Goal: Task Accomplishment & Management: Manage account settings

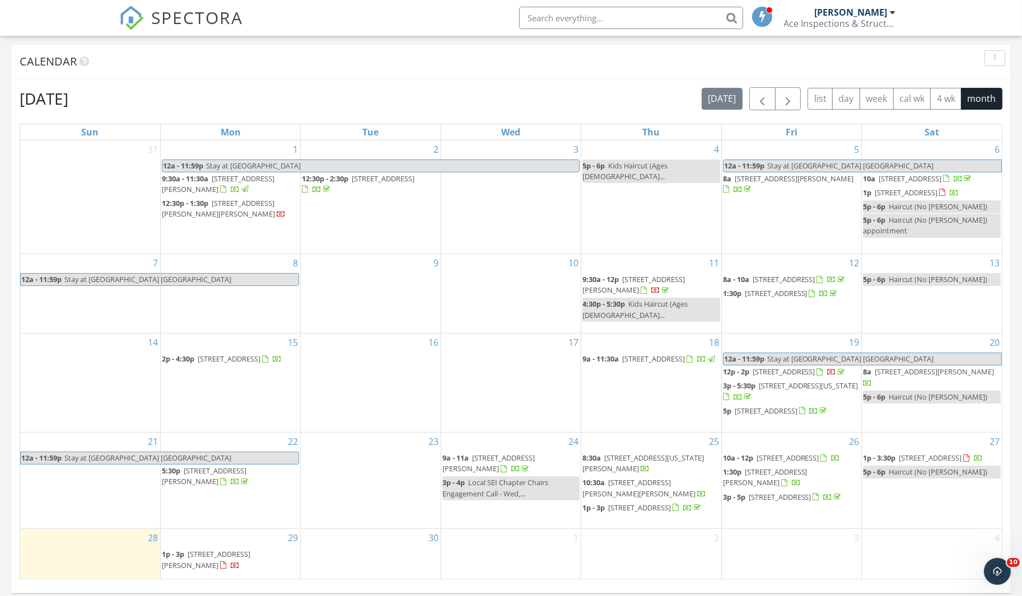
scroll to position [575, 0]
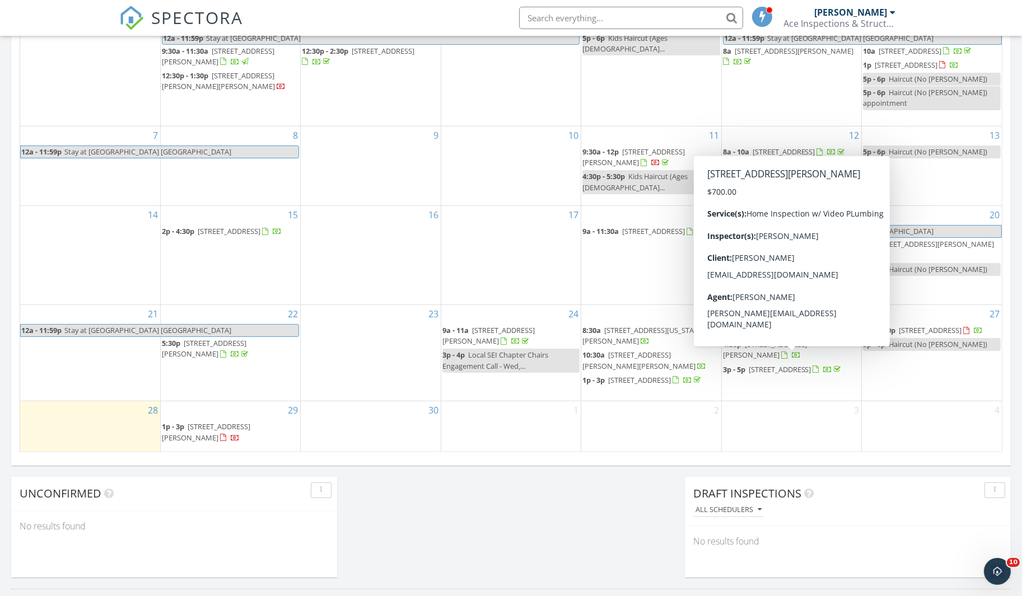
click at [781, 356] on span "2205 St Philip St, New Orleans 70119" at bounding box center [765, 349] width 85 height 21
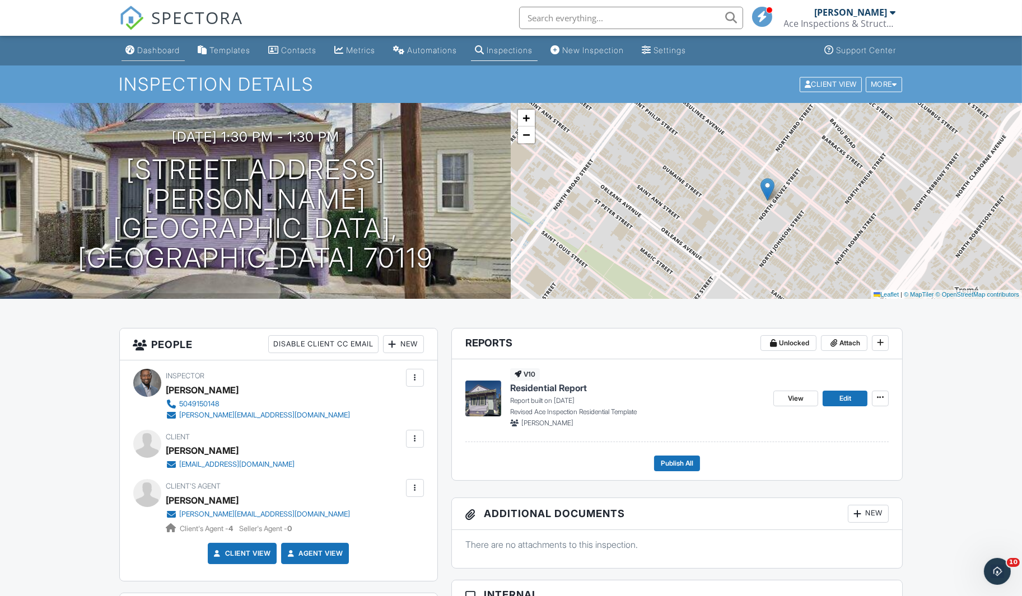
click at [180, 51] on div "Dashboard" at bounding box center [159, 50] width 43 height 10
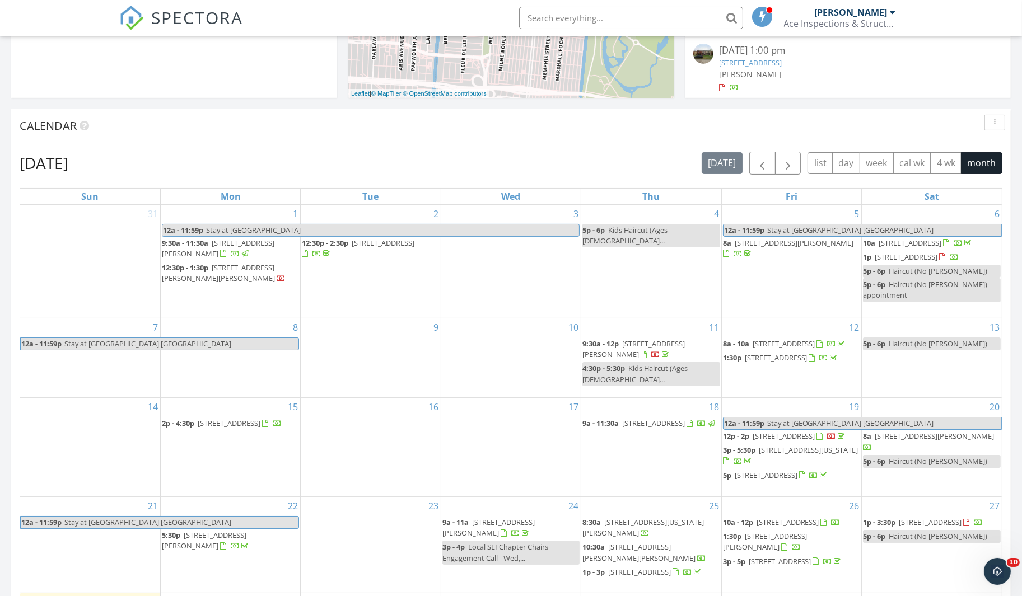
scroll to position [512, 0]
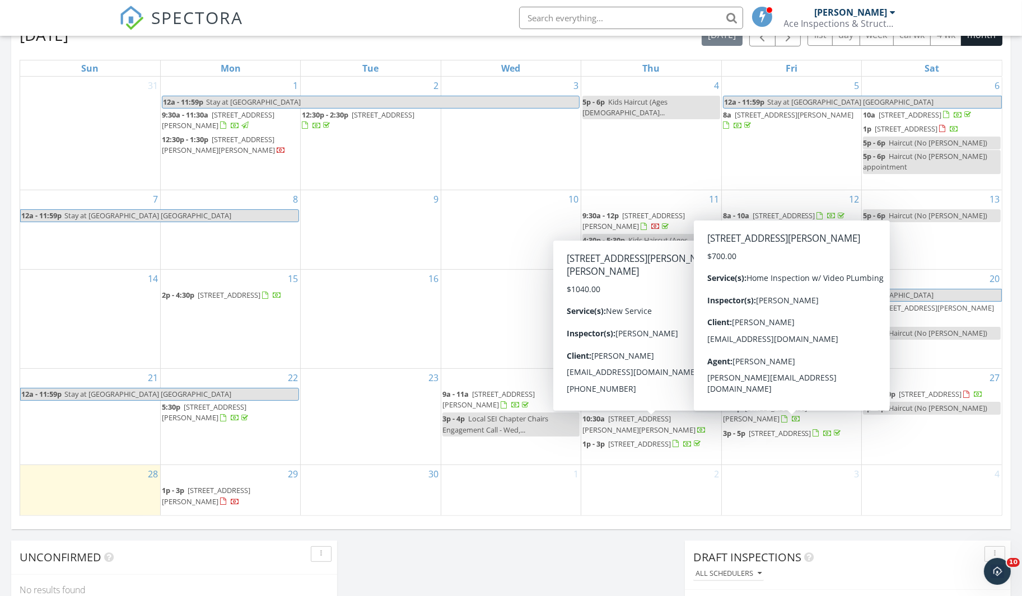
click at [790, 419] on span "2205 St Philip St, New Orleans 70119" at bounding box center [765, 413] width 85 height 21
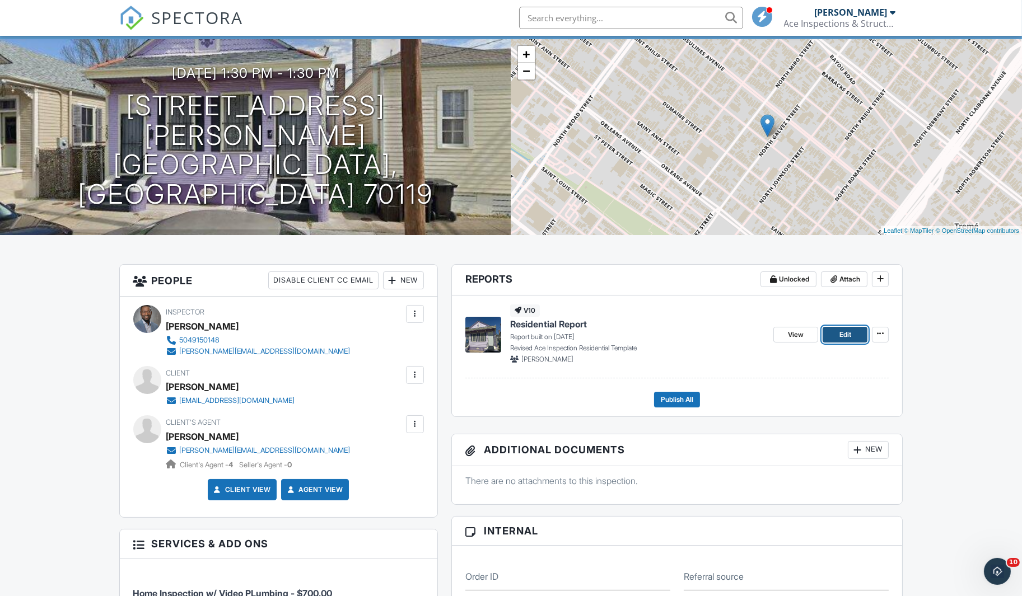
click at [847, 334] on span "Edit" at bounding box center [845, 334] width 12 height 11
